Goal: Task Accomplishment & Management: Manage account settings

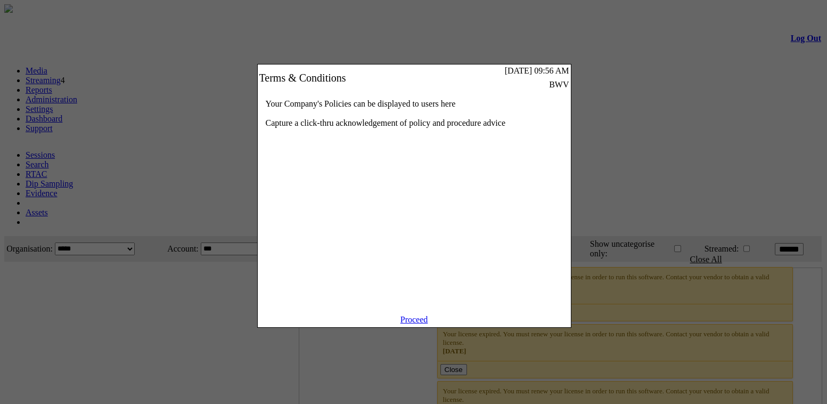
click at [412, 324] on link "Proceed" at bounding box center [415, 319] width 28 height 9
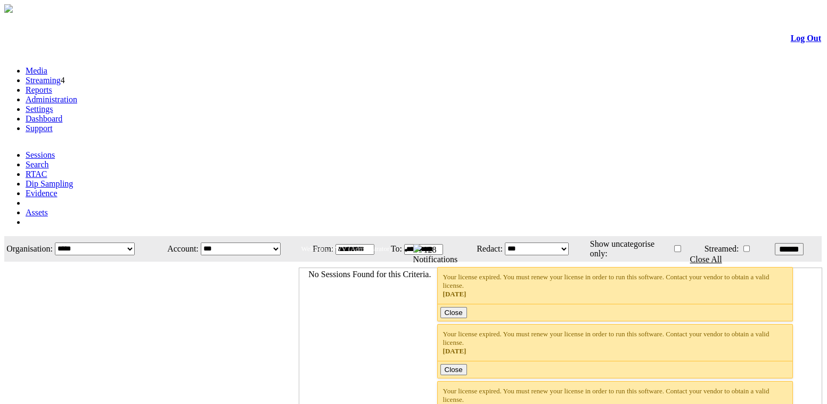
click at [77, 95] on link "Administration" at bounding box center [52, 99] width 52 height 9
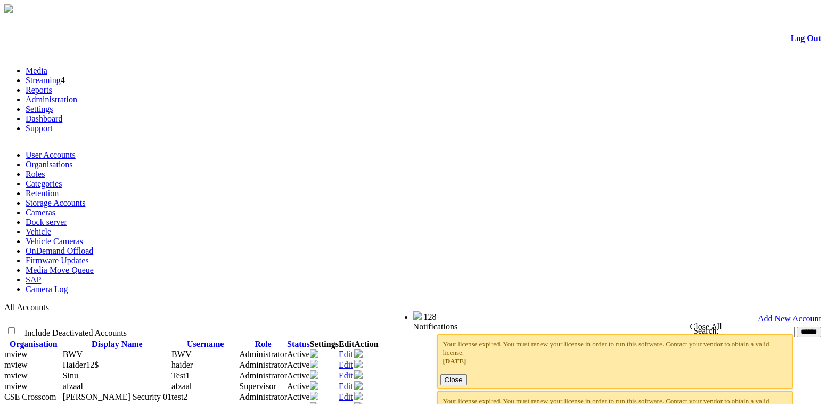
click at [53, 104] on link "Settings" at bounding box center [40, 108] width 28 height 9
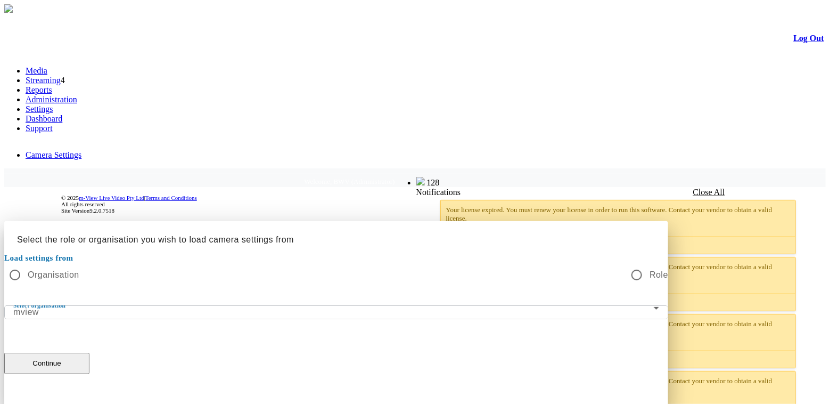
click at [439, 221] on div at bounding box center [415, 221] width 822 height 0
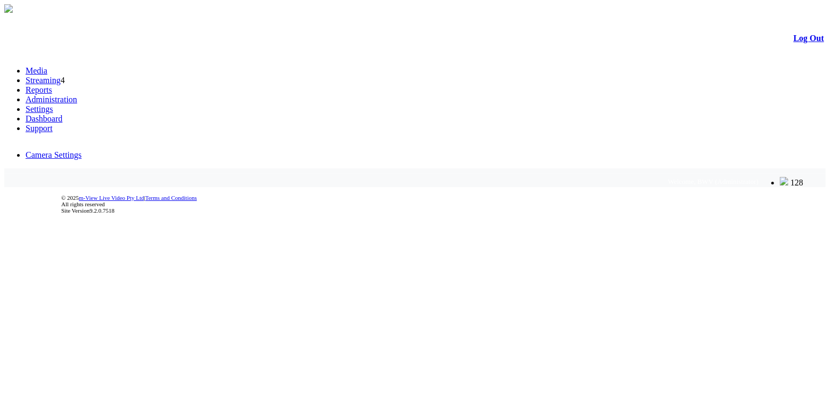
click at [77, 95] on link "Administration" at bounding box center [52, 99] width 52 height 9
drag, startPoint x: 735, startPoint y: 62, endPoint x: 774, endPoint y: 63, distance: 38.9
click at [759, 177] on span "Welcome, BWV (Administrator)" at bounding box center [713, 181] width 91 height 8
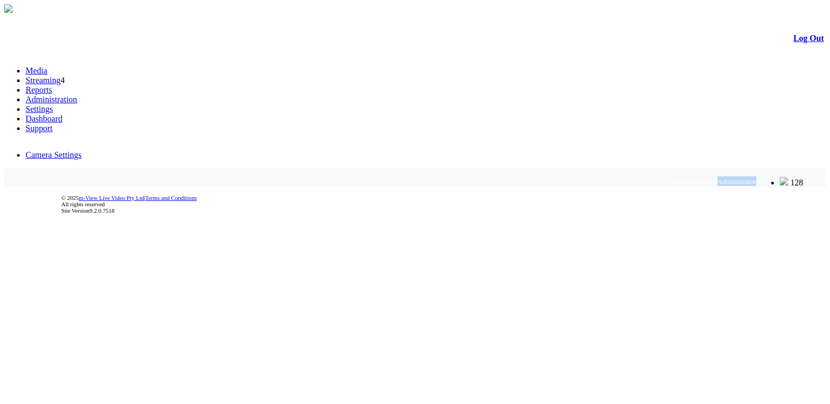
click at [77, 95] on link "Administration" at bounding box center [52, 99] width 52 height 9
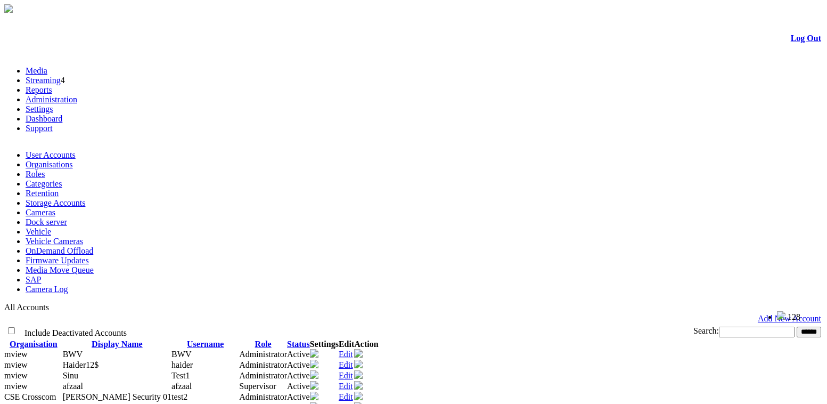
click at [353, 381] on link "Edit" at bounding box center [346, 385] width 14 height 9
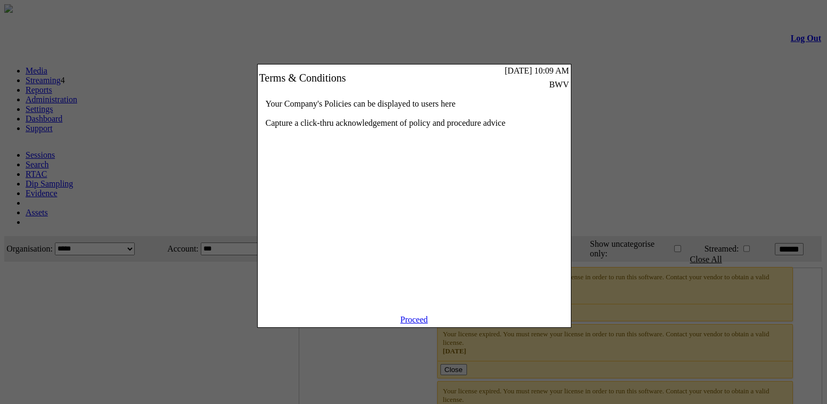
click at [423, 324] on link "Proceed" at bounding box center [415, 319] width 28 height 9
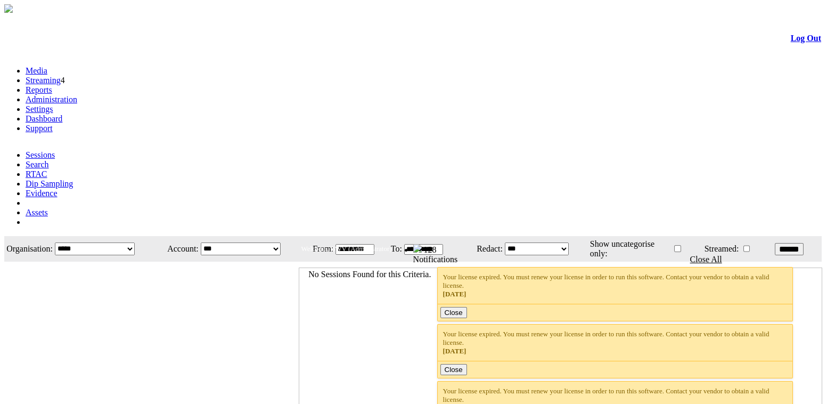
click at [77, 95] on link "Administration" at bounding box center [52, 99] width 52 height 9
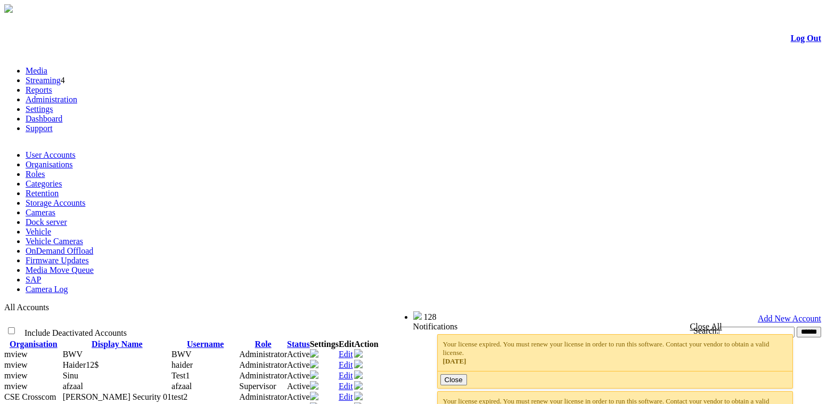
click at [353, 381] on link "Edit" at bounding box center [346, 385] width 14 height 9
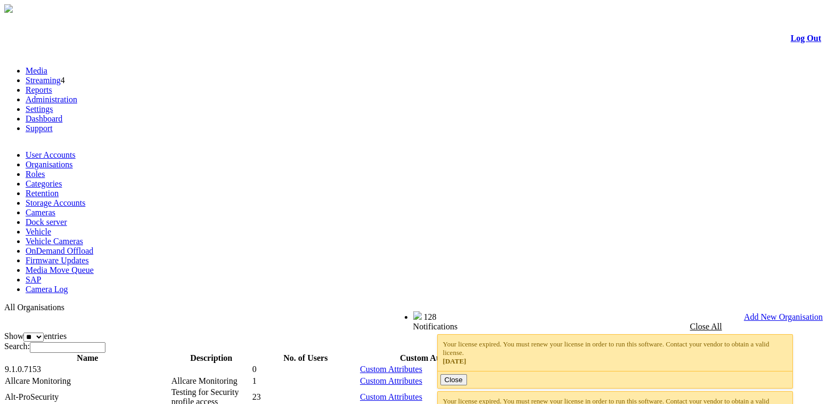
click at [701, 392] on link "Edit" at bounding box center [694, 396] width 14 height 9
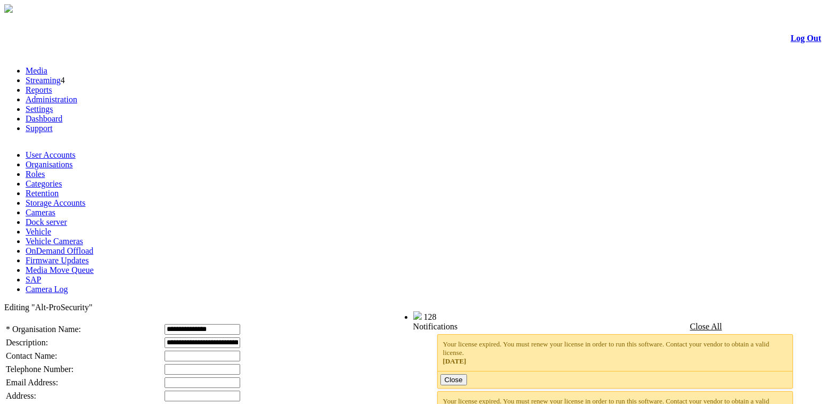
scroll to position [339, 0]
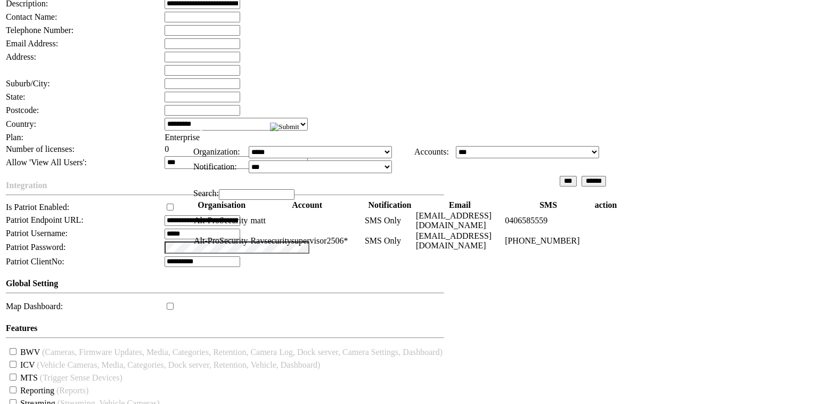
click at [380, 159] on select "**********" at bounding box center [320, 152] width 143 height 13
click at [299, 127] on input "image" at bounding box center [284, 127] width 29 height 9
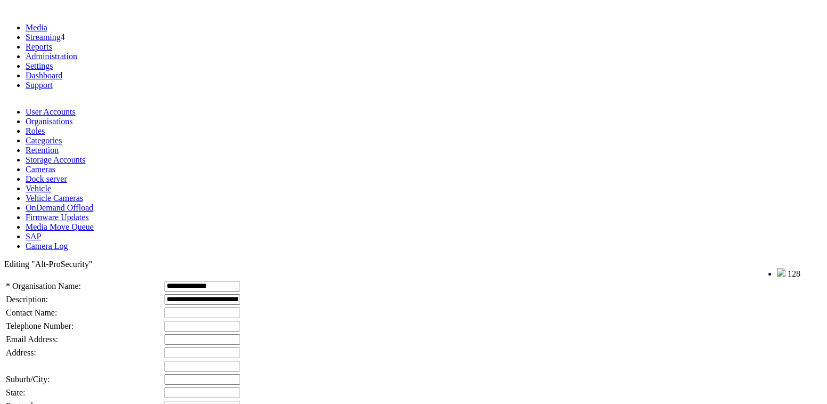
scroll to position [0, 0]
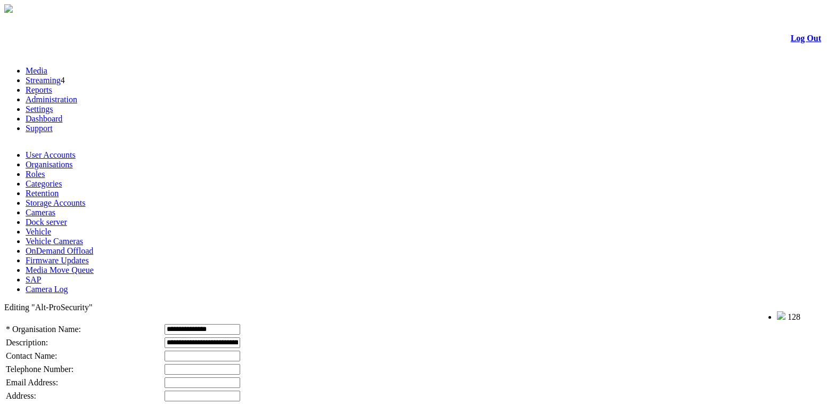
click at [51, 150] on link "User Accounts" at bounding box center [51, 154] width 50 height 9
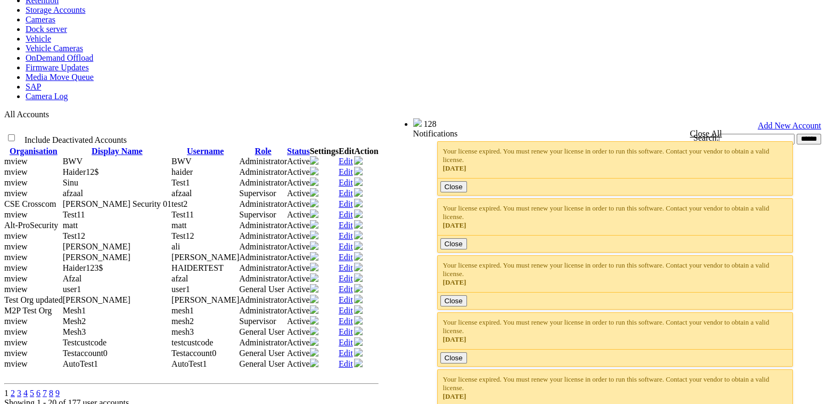
scroll to position [48, 0]
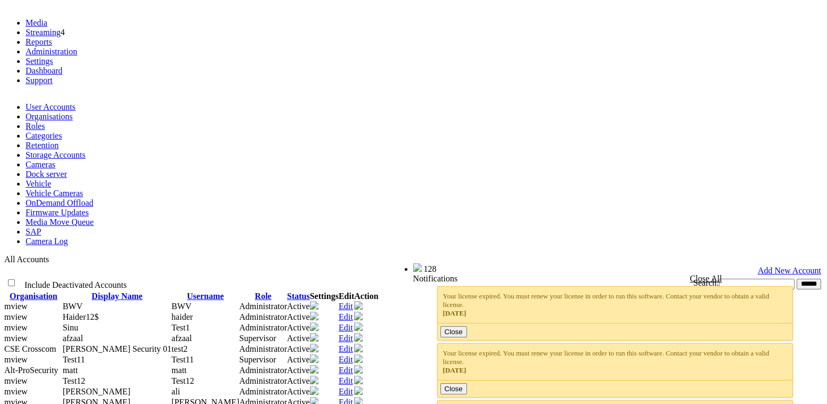
click at [719, 279] on input "text" at bounding box center [757, 284] width 76 height 11
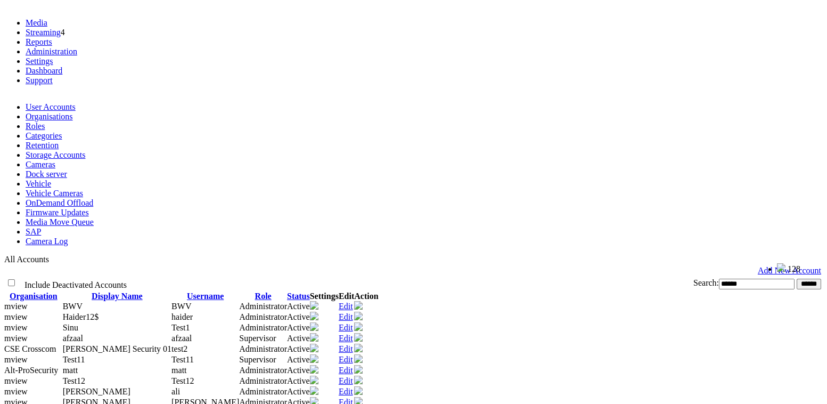
type input "******"
click at [797, 279] on input "******" at bounding box center [809, 284] width 25 height 11
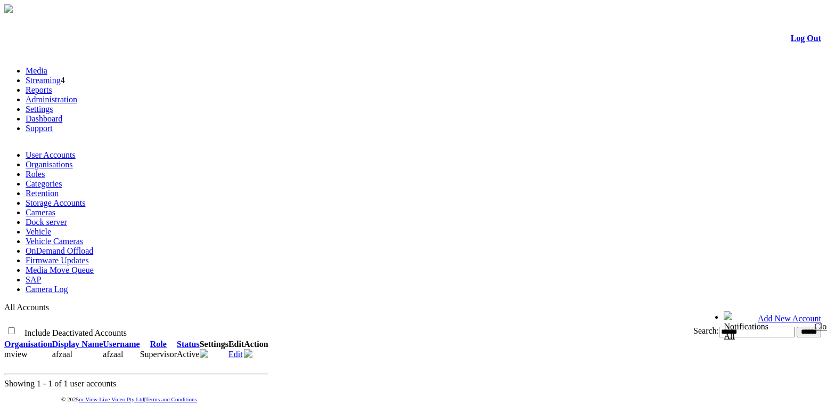
click at [243, 349] on link "Edit" at bounding box center [236, 353] width 14 height 9
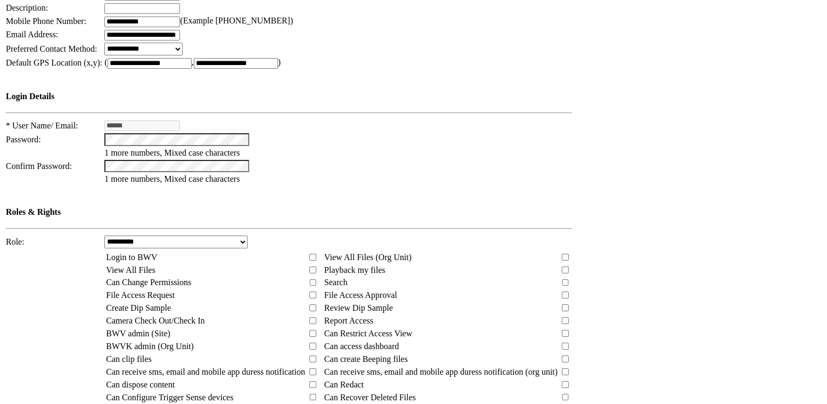
scroll to position [339, 0]
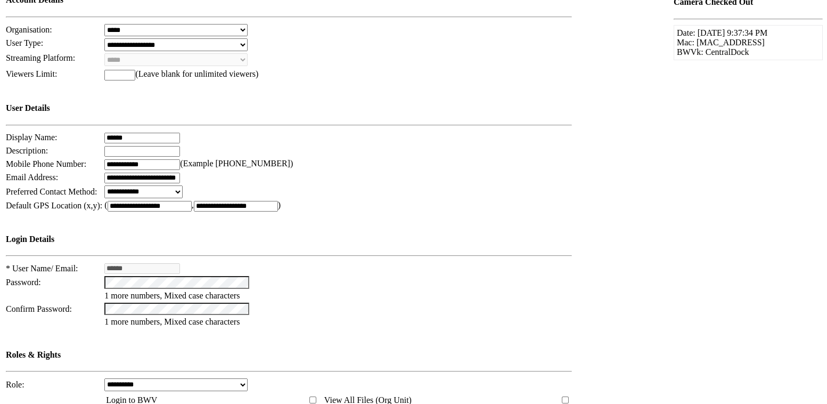
click at [231, 378] on select "**********" at bounding box center [175, 384] width 143 height 13
click at [414, 302] on td at bounding box center [338, 309] width 469 height 14
click at [221, 378] on select "**********" at bounding box center [175, 384] width 143 height 13
click at [423, 302] on td at bounding box center [338, 309] width 469 height 14
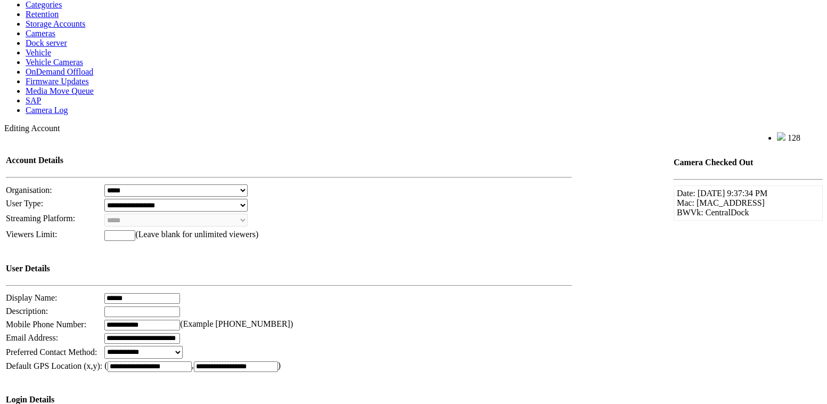
scroll to position [49, 0]
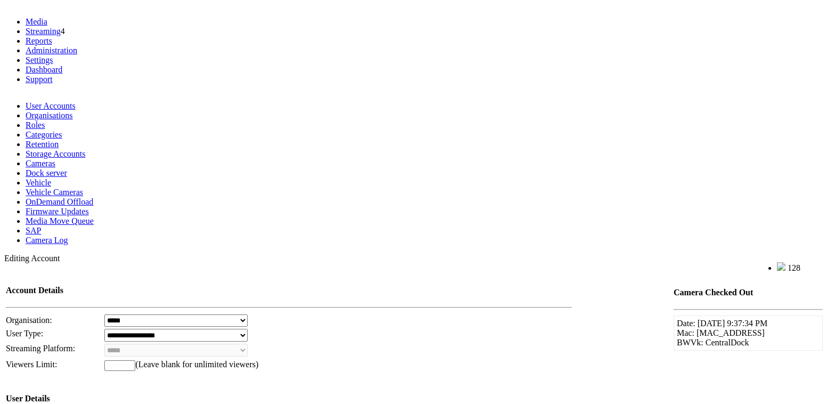
click at [45, 120] on link "Roles" at bounding box center [35, 124] width 19 height 9
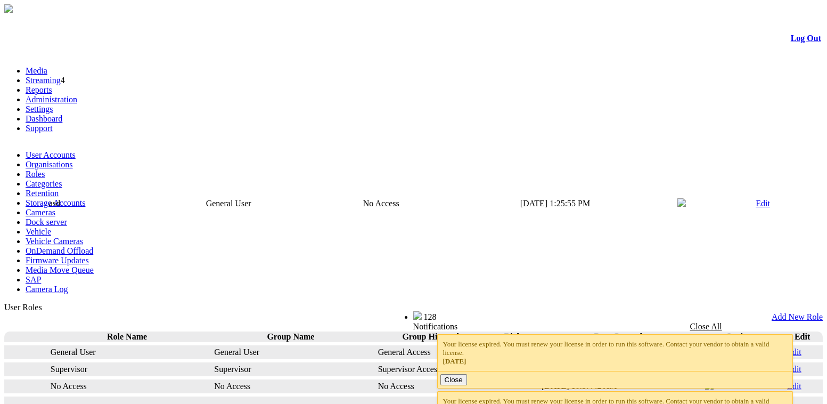
drag, startPoint x: 127, startPoint y: 207, endPoint x: 202, endPoint y: 209, distance: 75.1
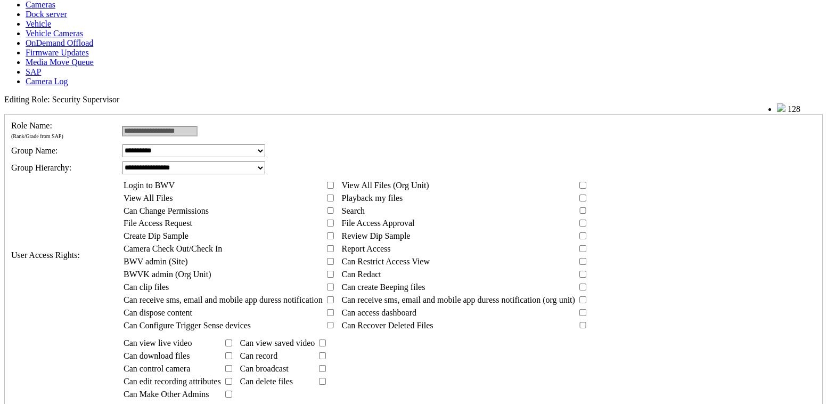
scroll to position [209, 0]
